Goal: Browse casually: Explore the website without a specific task or goal

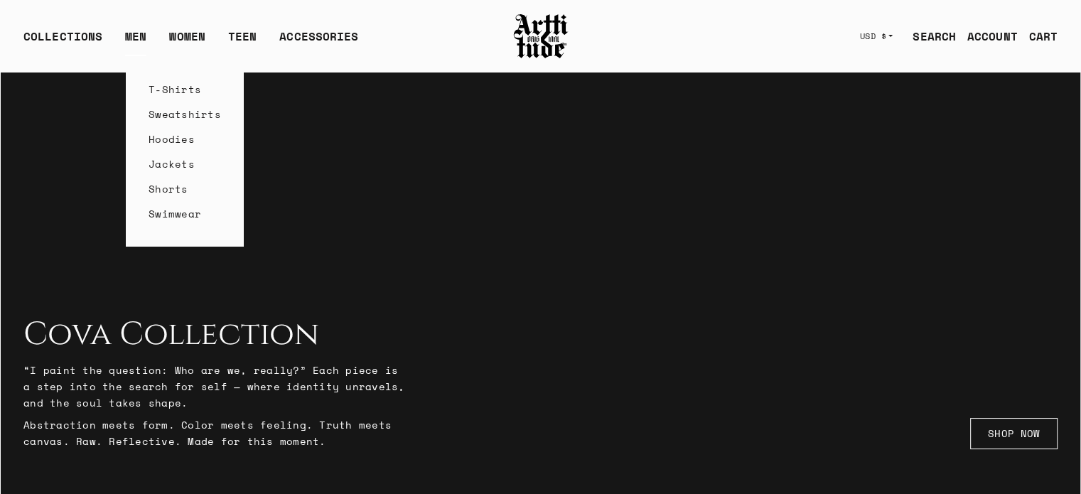
click at [180, 144] on link "Hoodies" at bounding box center [185, 138] width 72 height 25
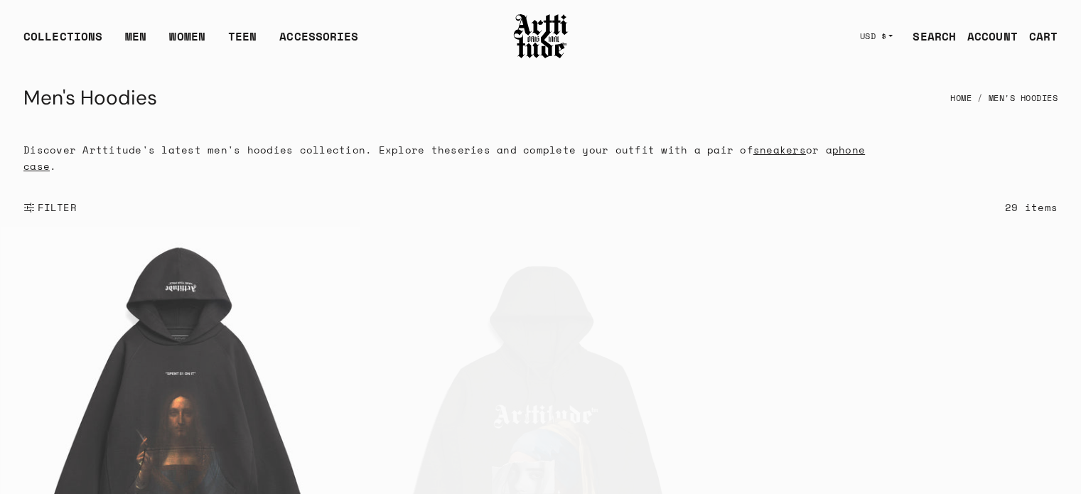
scroll to position [143, 0]
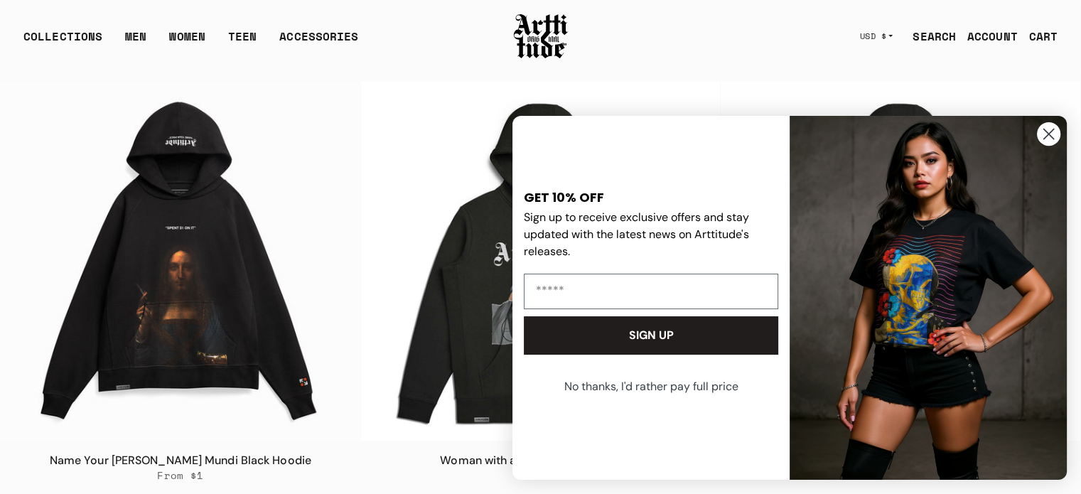
click at [1042, 136] on circle "Close dialog" at bounding box center [1048, 133] width 23 height 23
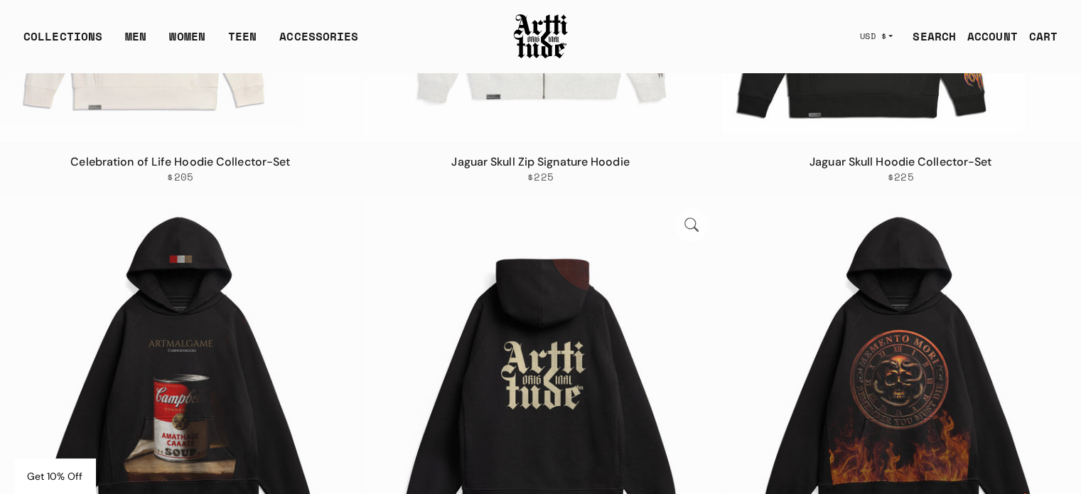
scroll to position [924, 0]
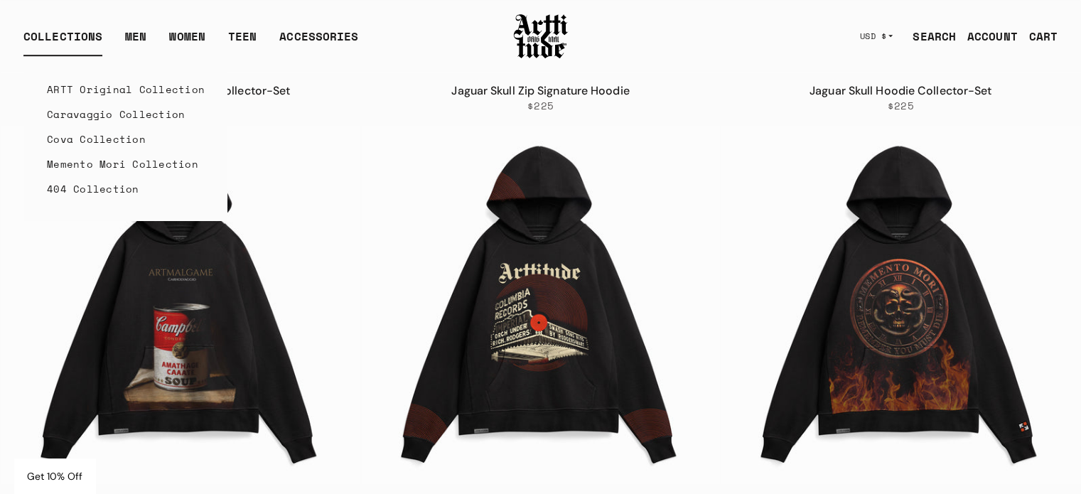
click at [60, 31] on div "COLLECTIONS" at bounding box center [62, 42] width 79 height 28
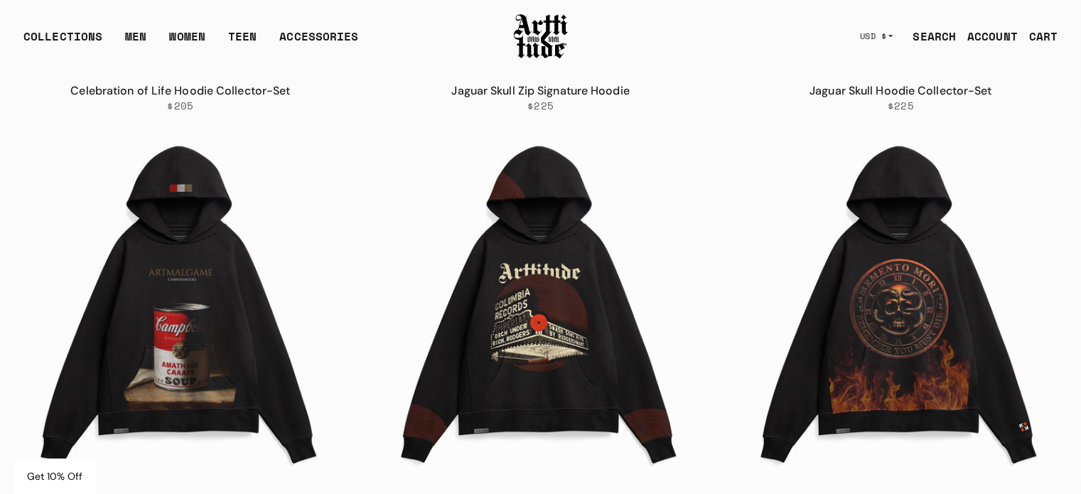
click at [531, 29] on img at bounding box center [540, 36] width 57 height 48
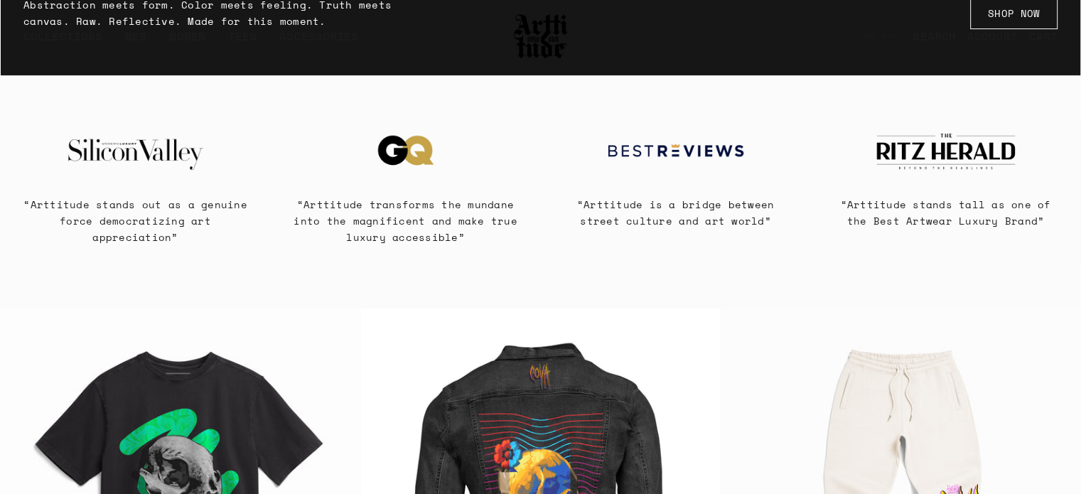
scroll to position [426, 0]
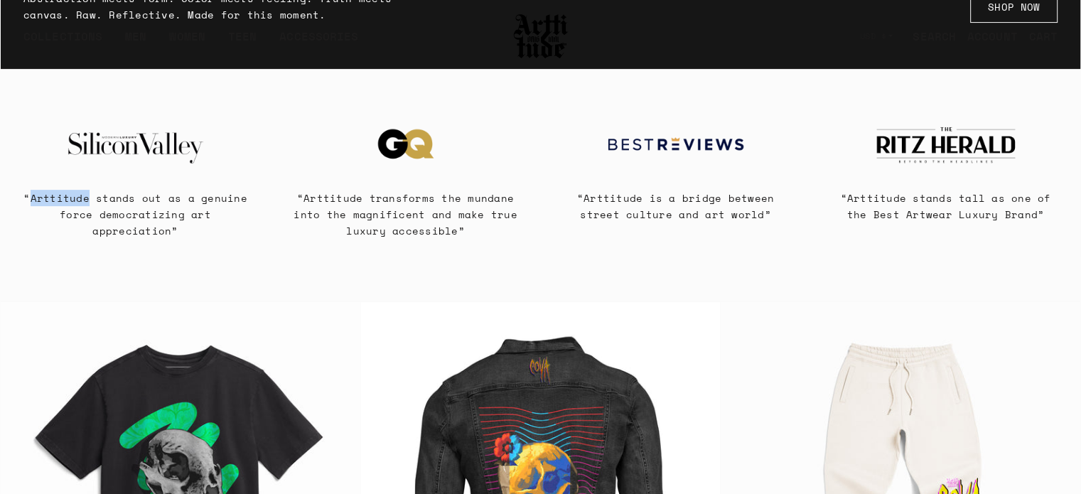
drag, startPoint x: 90, startPoint y: 198, endPoint x: 37, endPoint y: 193, distance: 53.5
click at [37, 193] on p "“Arttitude stands out as a genuine force democratizing art appreciation”" at bounding box center [135, 214] width 235 height 49
copy p "Arttitude"
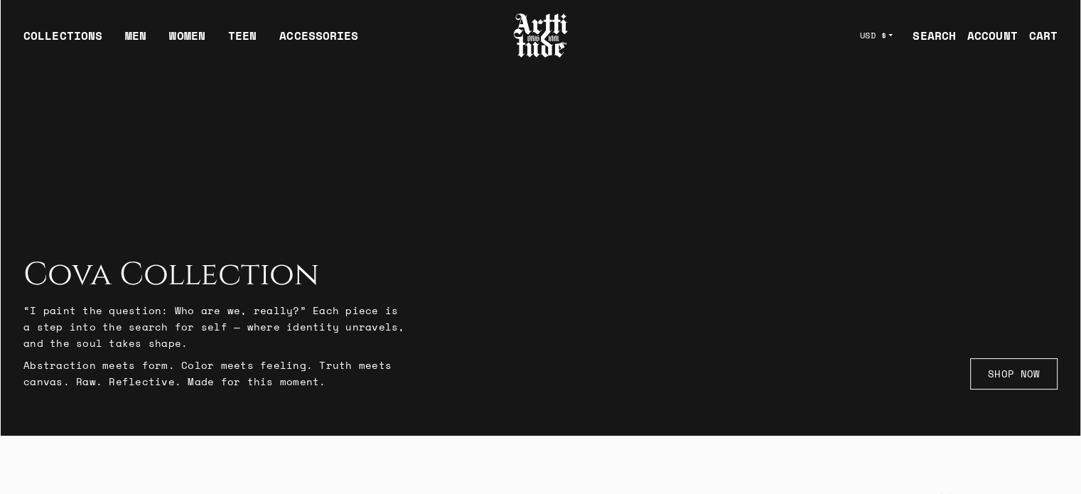
scroll to position [0, 0]
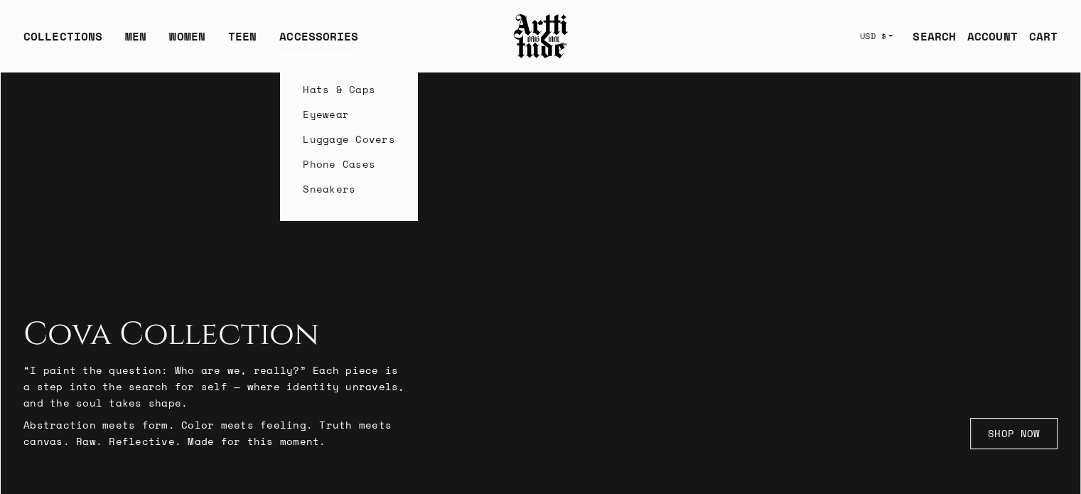
click at [327, 139] on link "Luggage Covers" at bounding box center [349, 138] width 92 height 25
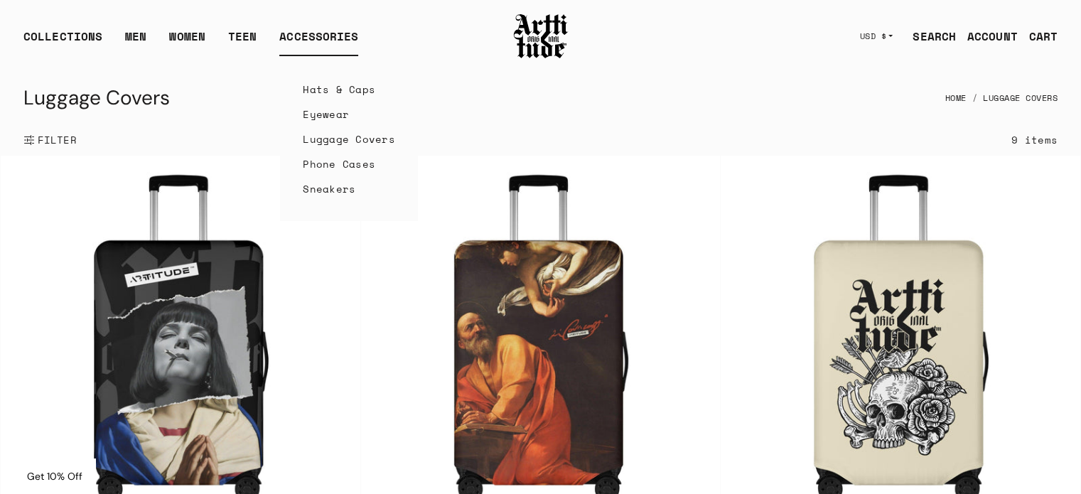
click at [323, 114] on link "Eyewear" at bounding box center [349, 114] width 92 height 25
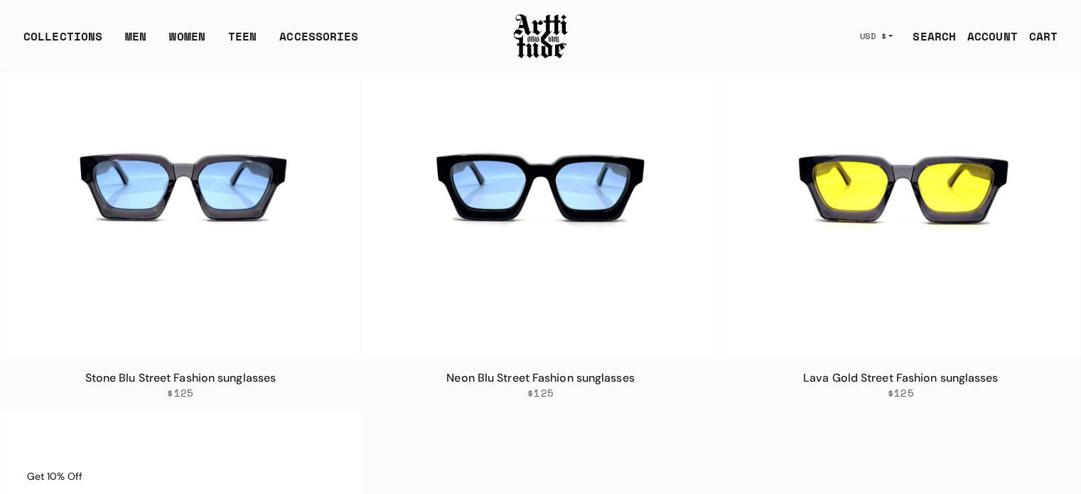
scroll to position [2, 0]
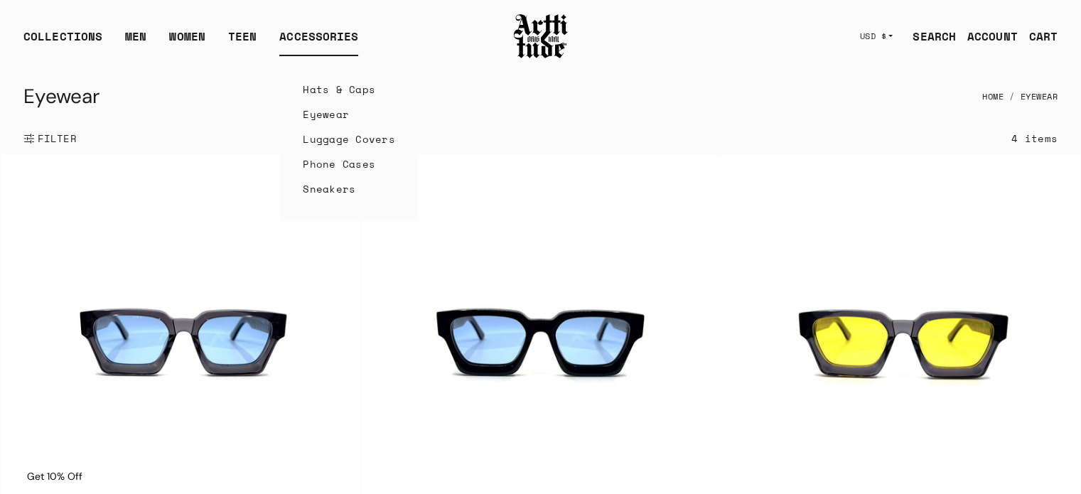
click at [324, 96] on link "Hats & Caps" at bounding box center [349, 89] width 92 height 25
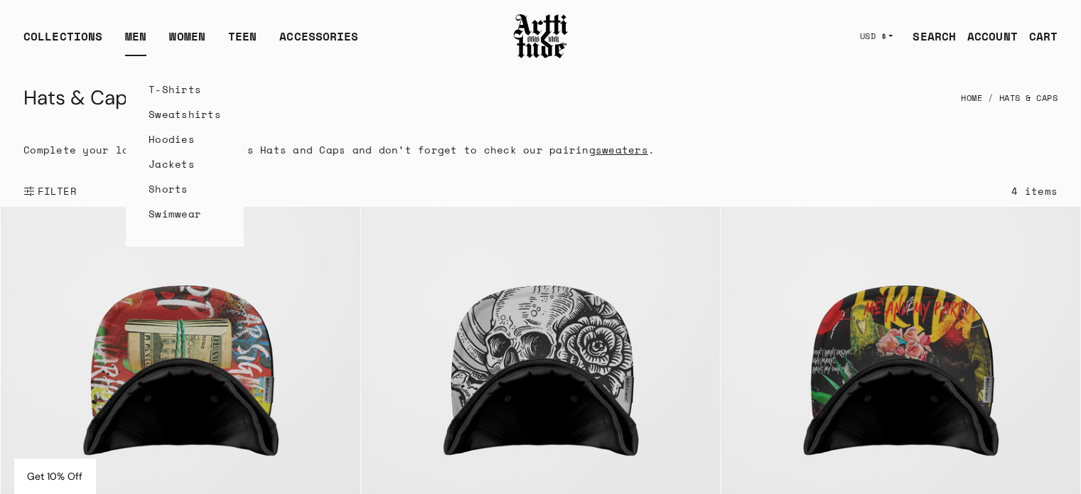
click at [176, 139] on link "Hoodies" at bounding box center [185, 138] width 72 height 25
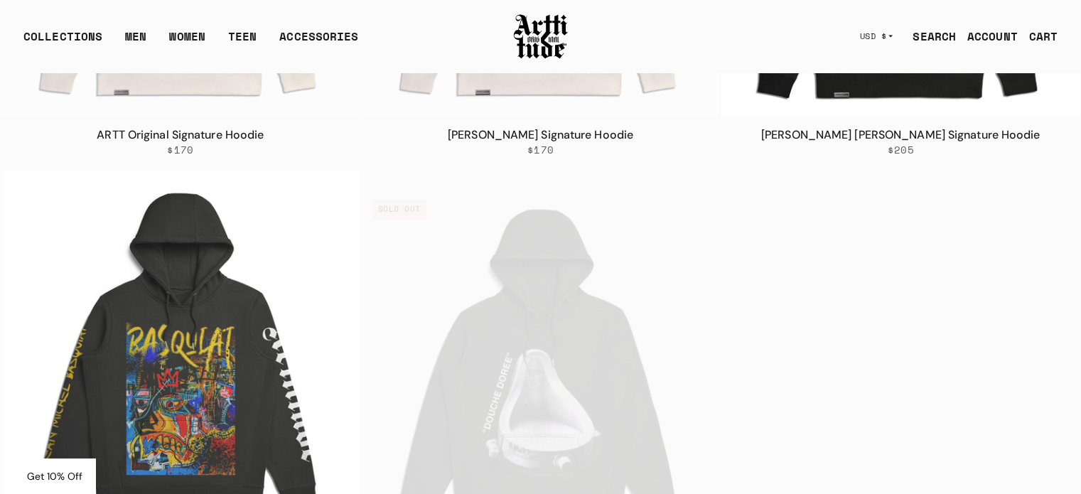
scroll to position [2559, 0]
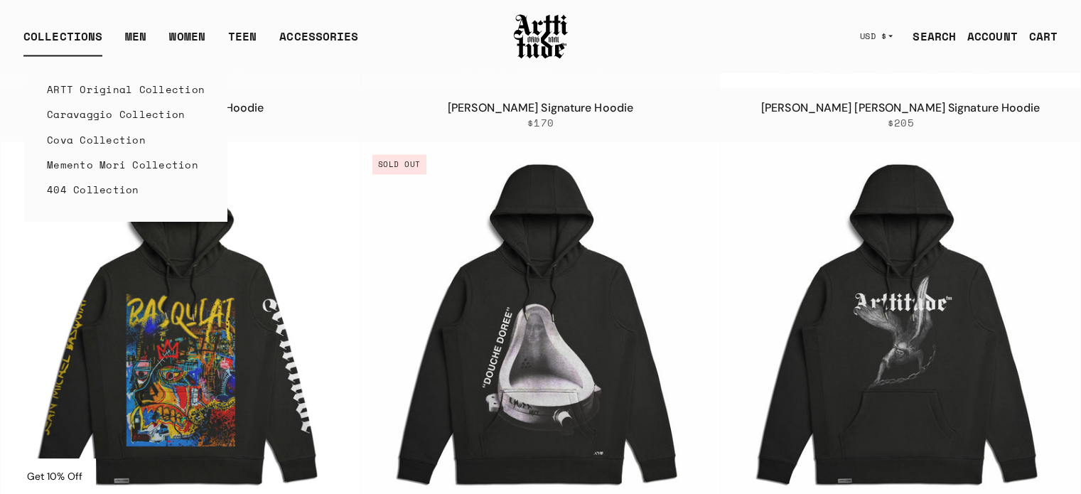
click at [85, 185] on link "404 Collection" at bounding box center [126, 188] width 158 height 25
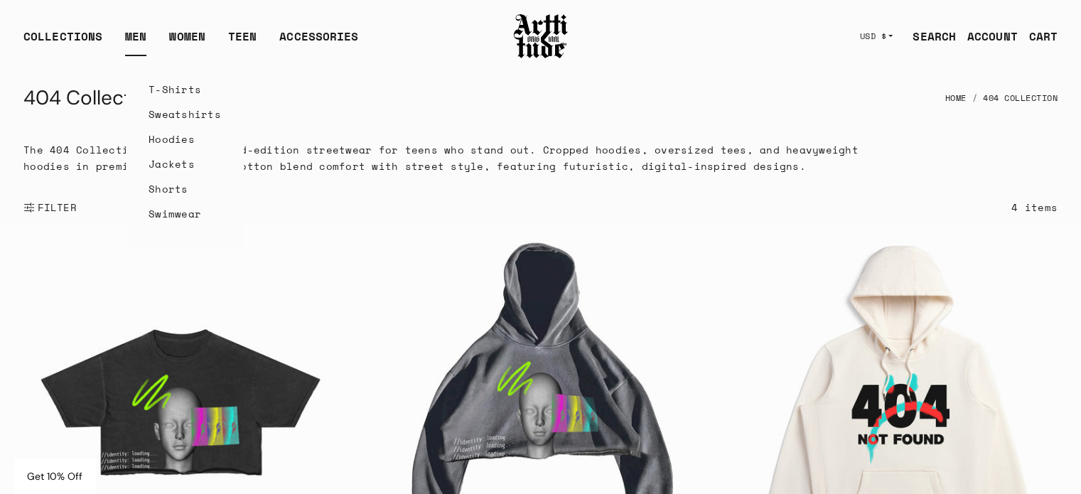
click at [165, 92] on link "T-Shirts" at bounding box center [185, 89] width 72 height 25
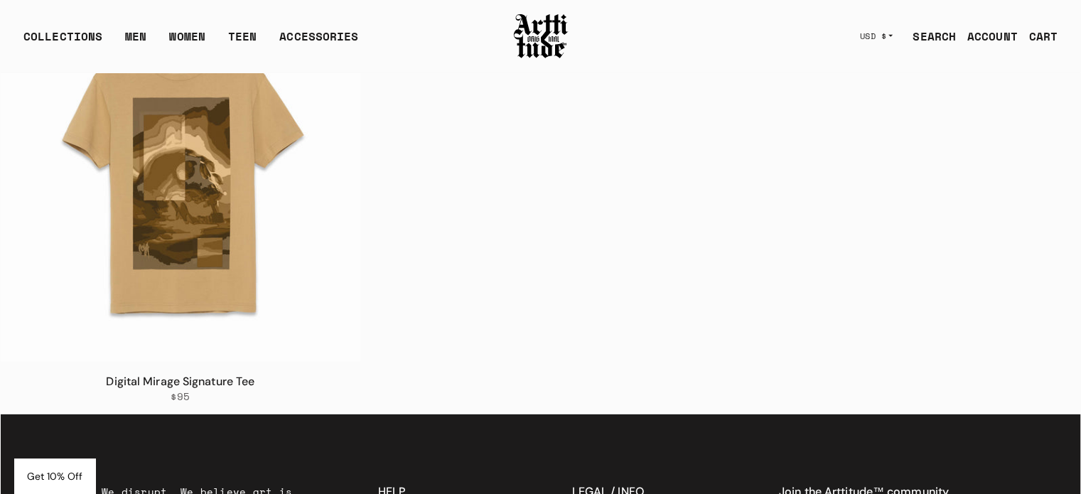
scroll to position [4477, 0]
